Goal: Information Seeking & Learning: Learn about a topic

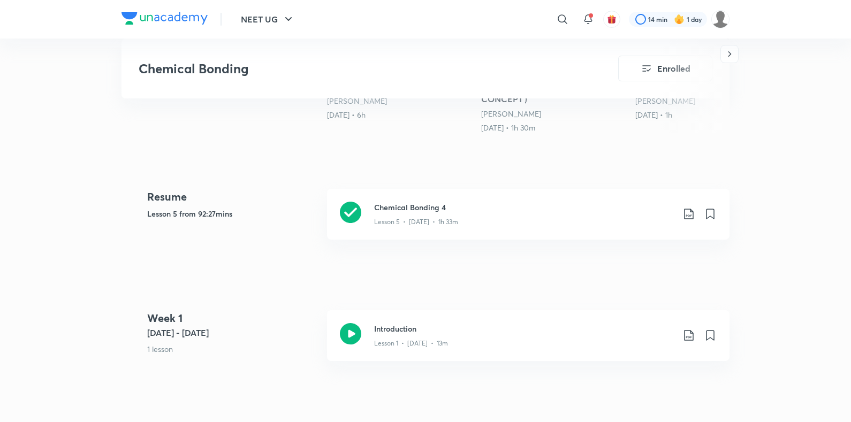
scroll to position [411, 0]
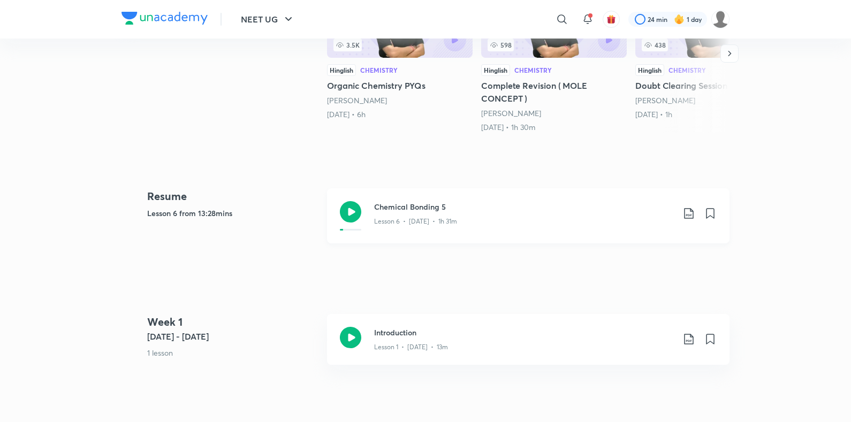
click at [349, 188] on div "Chemical Bonding 5 Lesson 6 • [DATE] • 1h 31m" at bounding box center [528, 215] width 402 height 55
